Goal: Use online tool/utility: Utilize a website feature to perform a specific function

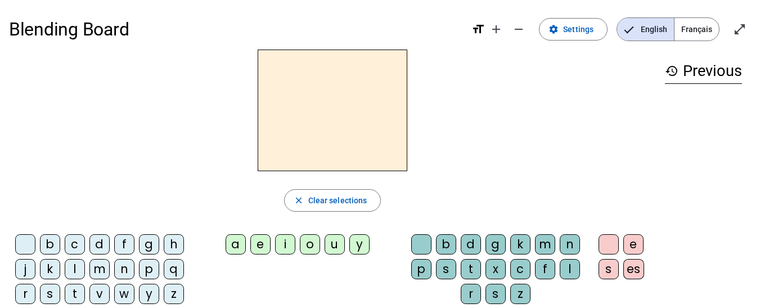
click at [77, 294] on div "t" at bounding box center [75, 294] width 20 height 20
click at [237, 250] on div "a" at bounding box center [236, 244] width 20 height 20
click at [83, 242] on div "c" at bounding box center [75, 244] width 20 height 20
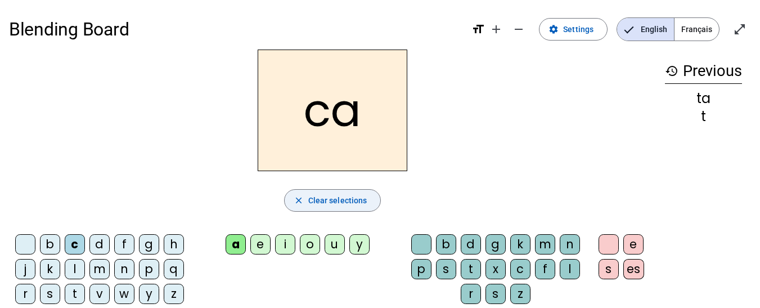
click at [343, 193] on span "button" at bounding box center [333, 200] width 96 height 27
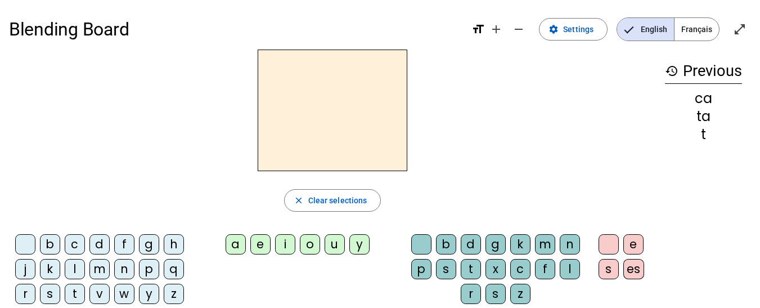
click at [469, 267] on div "t" at bounding box center [471, 269] width 20 height 20
click at [236, 240] on div "a" at bounding box center [236, 244] width 20 height 20
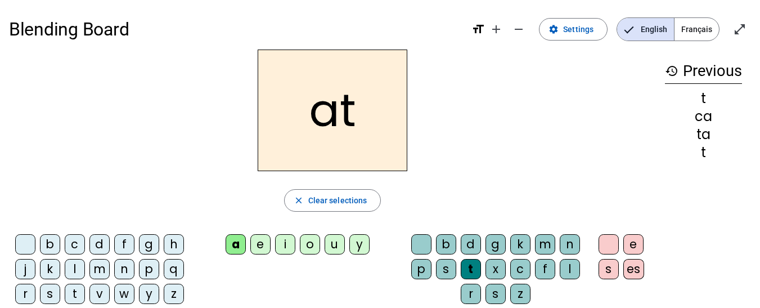
click at [514, 268] on div "c" at bounding box center [520, 269] width 20 height 20
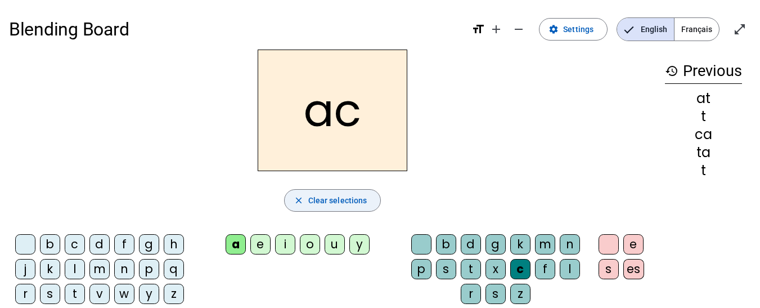
click at [338, 204] on span "Clear selections" at bounding box center [337, 201] width 59 height 14
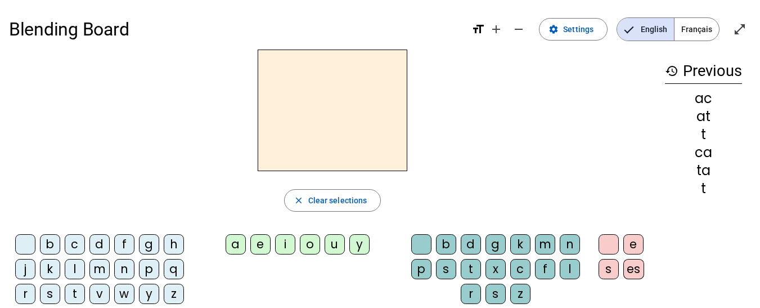
click at [73, 292] on div "t" at bounding box center [75, 294] width 20 height 20
click at [235, 246] on div "a" at bounding box center [236, 244] width 20 height 20
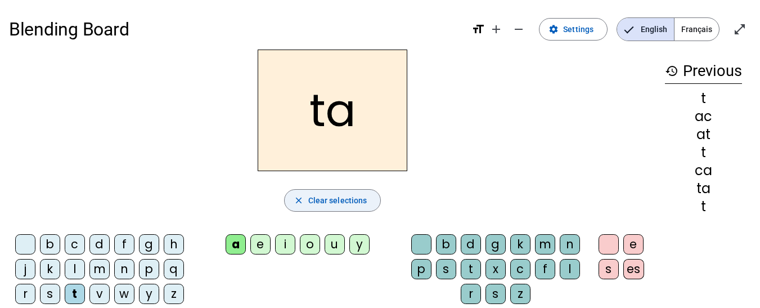
click at [363, 188] on span "button" at bounding box center [333, 200] width 96 height 27
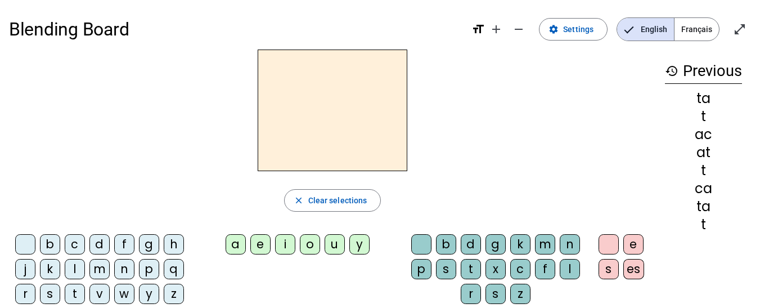
click at [64, 292] on div "b c d f g h j k l m n p q r s t v w y z" at bounding box center [102, 271] width 177 height 74
click at [84, 290] on div "t" at bounding box center [75, 294] width 20 height 20
click at [262, 234] on div "e" at bounding box center [260, 244] width 20 height 20
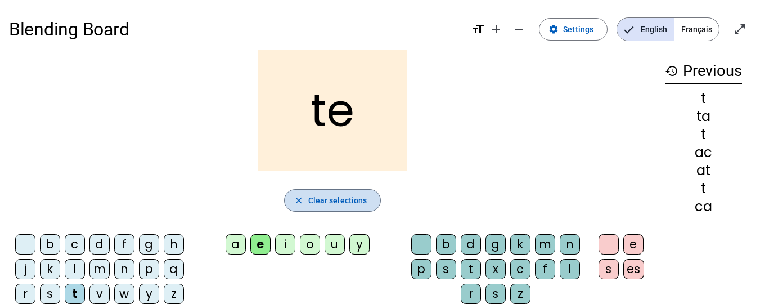
click at [370, 203] on button "close Clear selections" at bounding box center [332, 200] width 97 height 23
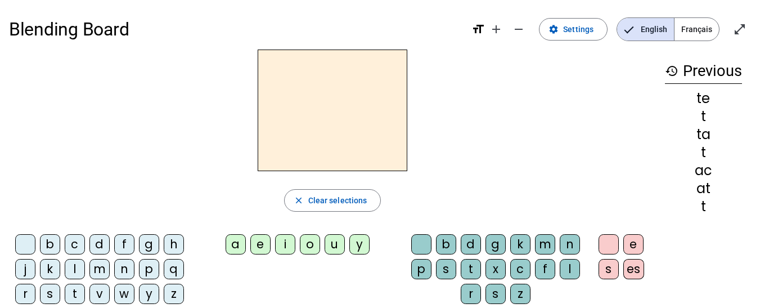
click at [20, 272] on div "j" at bounding box center [25, 269] width 20 height 20
click at [259, 249] on div "e" at bounding box center [260, 244] width 20 height 20
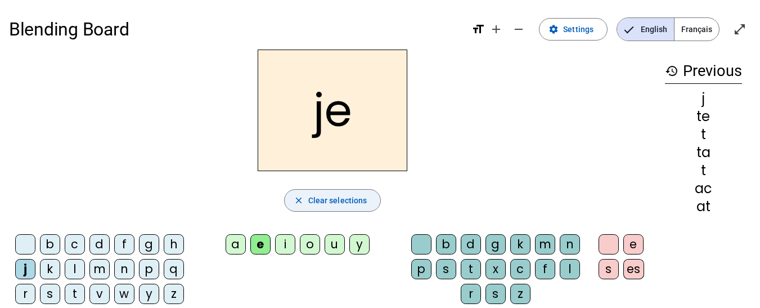
click at [322, 202] on span "Clear selections" at bounding box center [337, 201] width 59 height 14
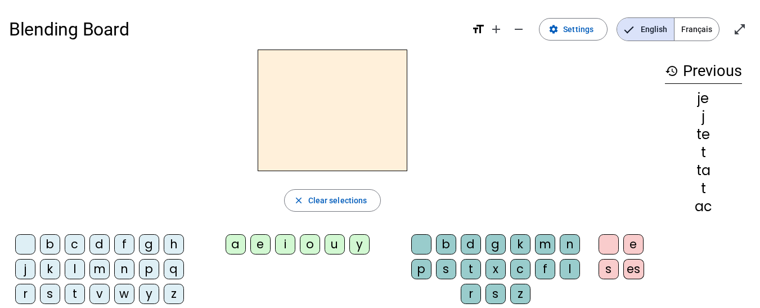
click at [104, 237] on div "d" at bounding box center [99, 244] width 20 height 20
click at [266, 244] on div "e" at bounding box center [260, 244] width 20 height 20
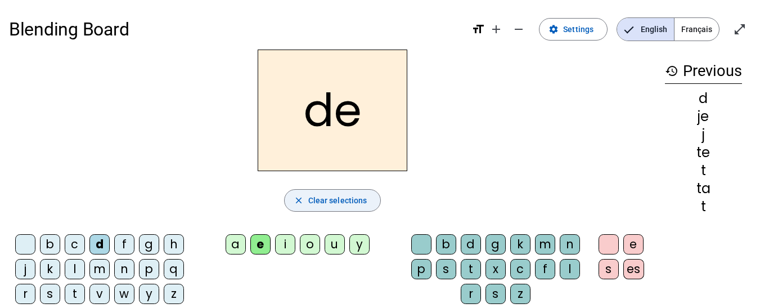
click at [355, 200] on span "Clear selections" at bounding box center [337, 201] width 59 height 14
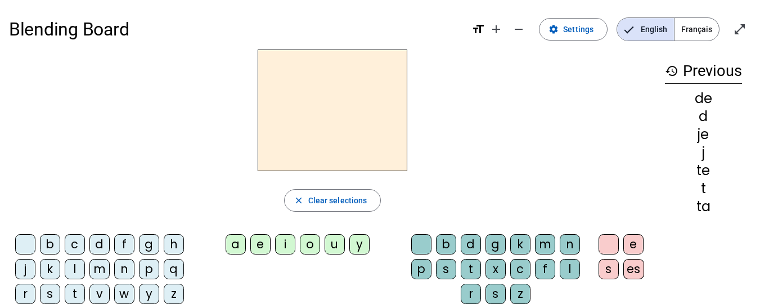
click at [101, 273] on div "m" at bounding box center [99, 269] width 20 height 20
click at [267, 241] on div "e" at bounding box center [260, 244] width 20 height 20
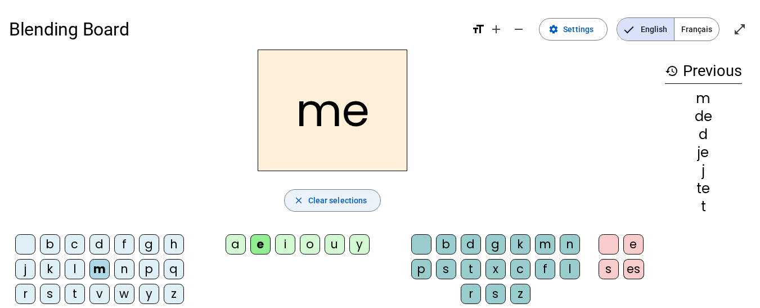
click at [317, 193] on span "button" at bounding box center [333, 200] width 96 height 27
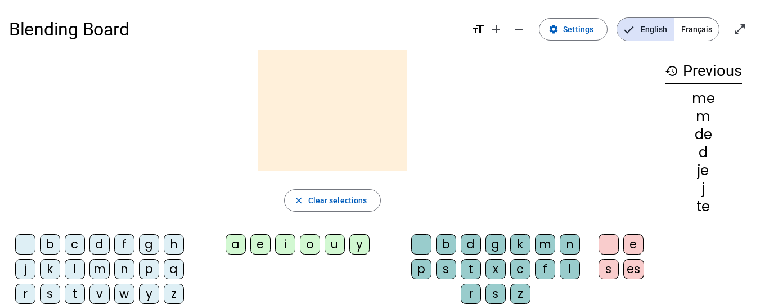
click at [97, 263] on div "m" at bounding box center [99, 269] width 20 height 20
click at [236, 244] on div "a" at bounding box center [236, 244] width 20 height 20
